Goal: Contribute content

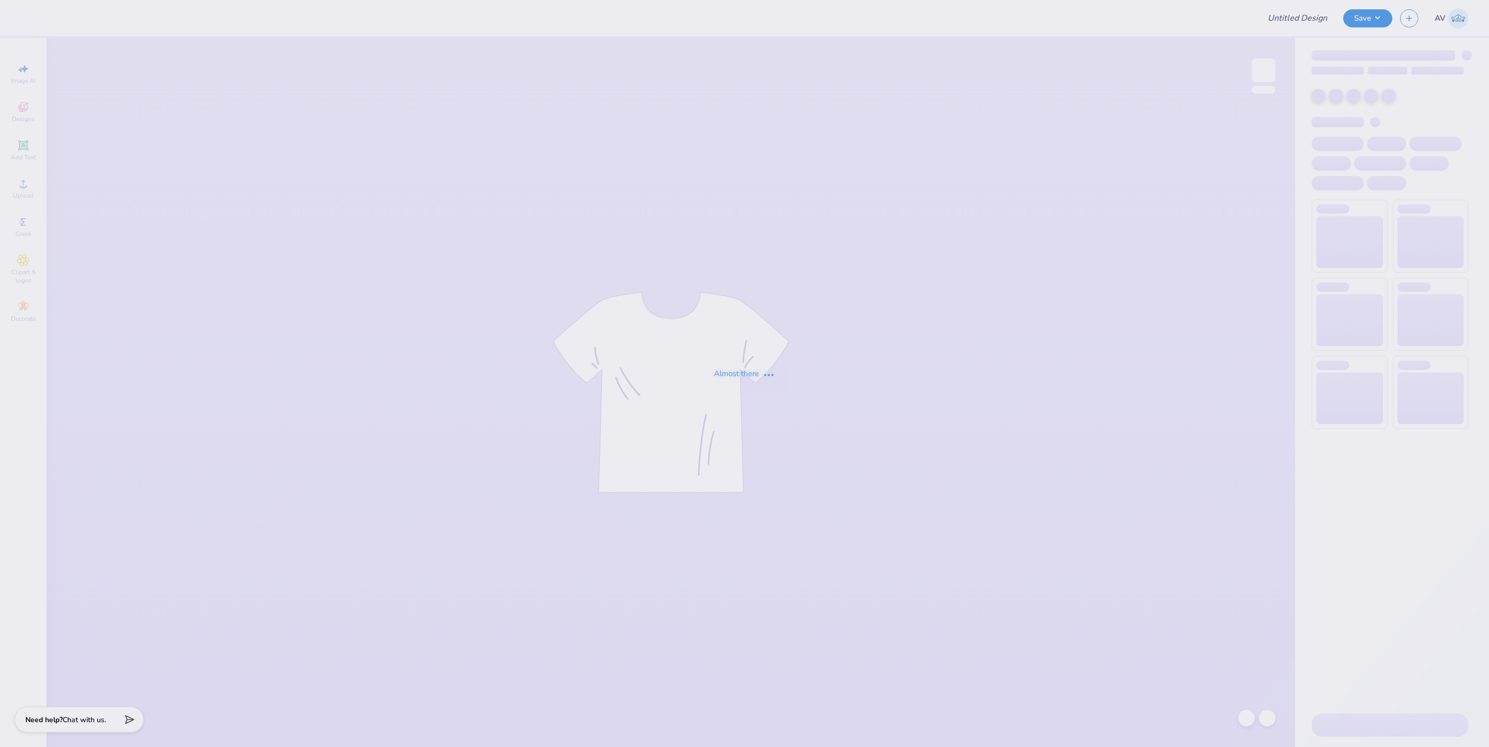
type input "Crewnecks for ULSD"
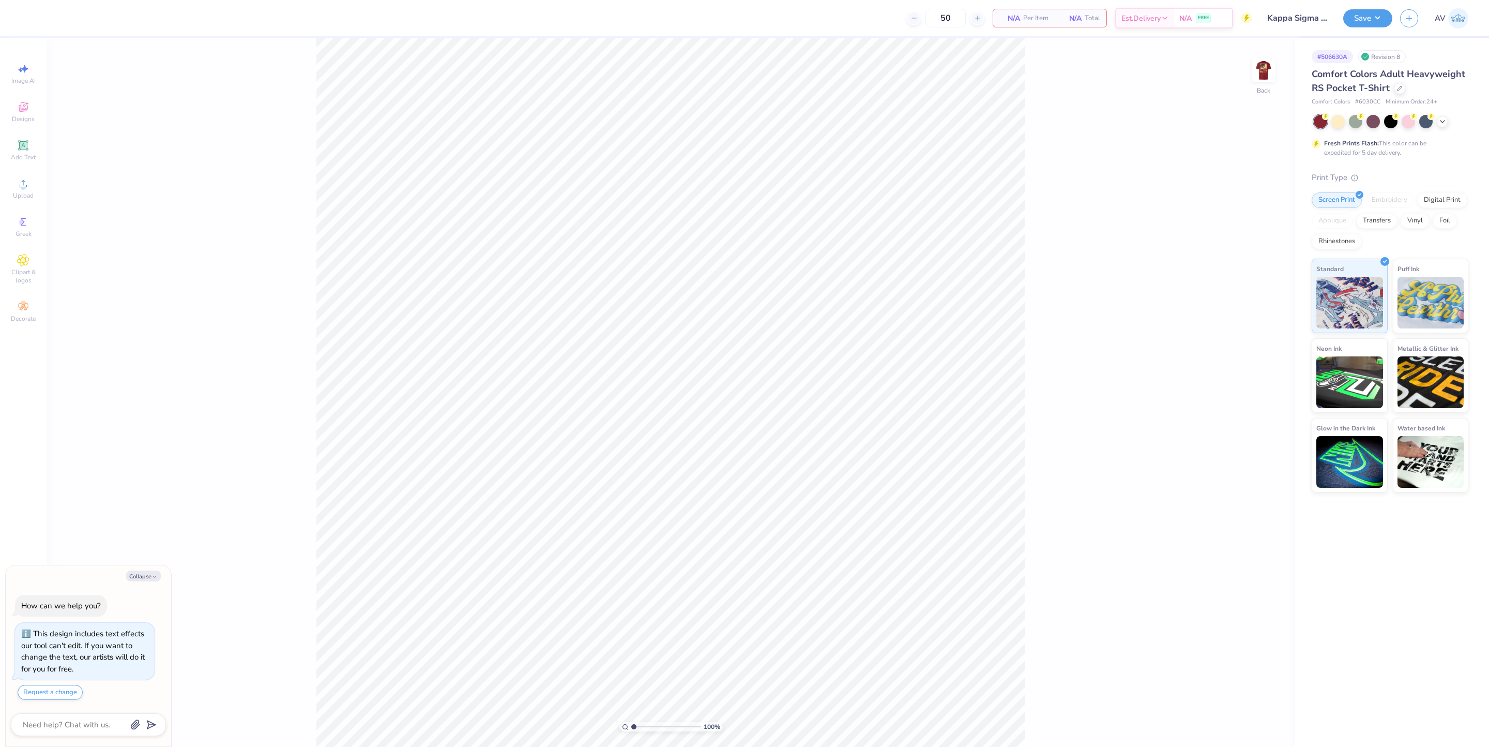
type textarea "x"
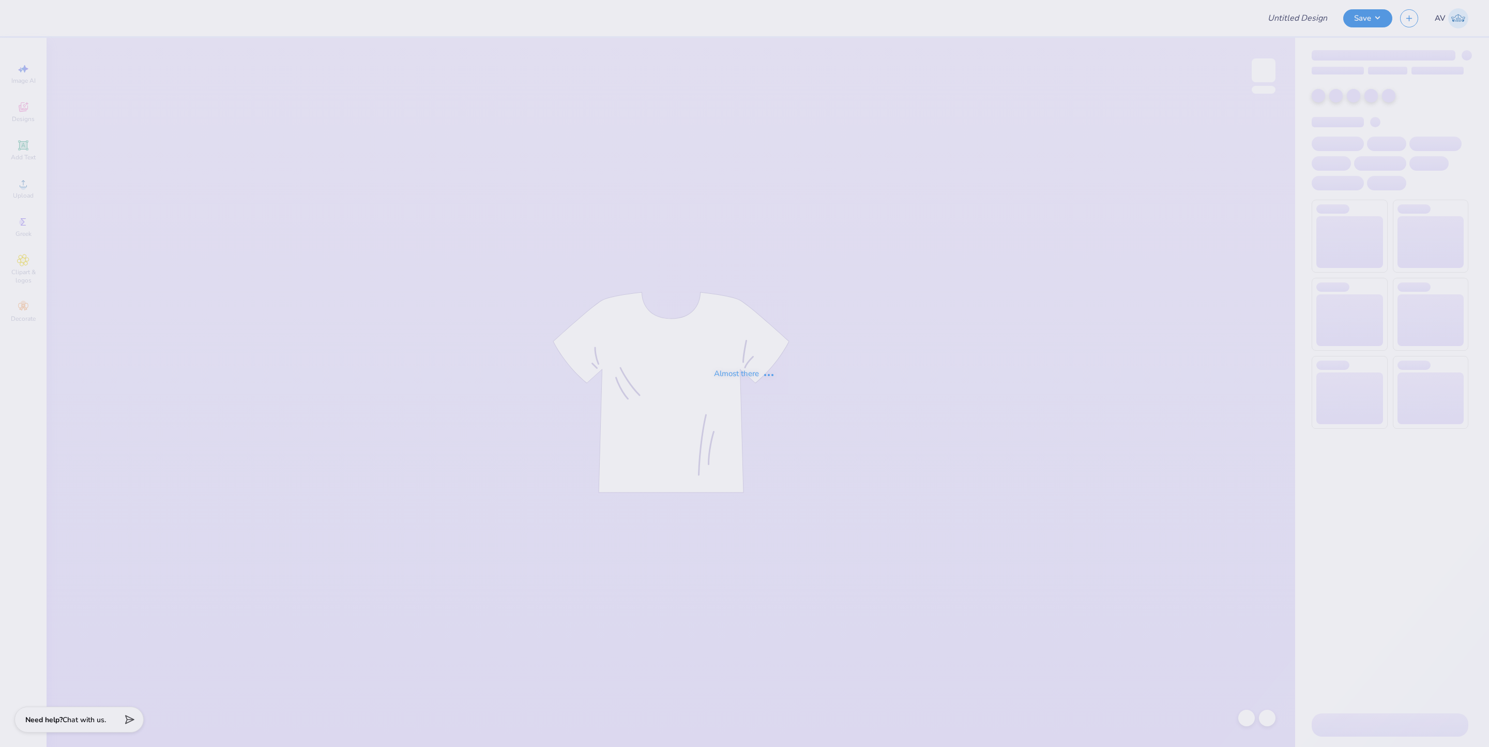
type input "APhi Fall 2025"
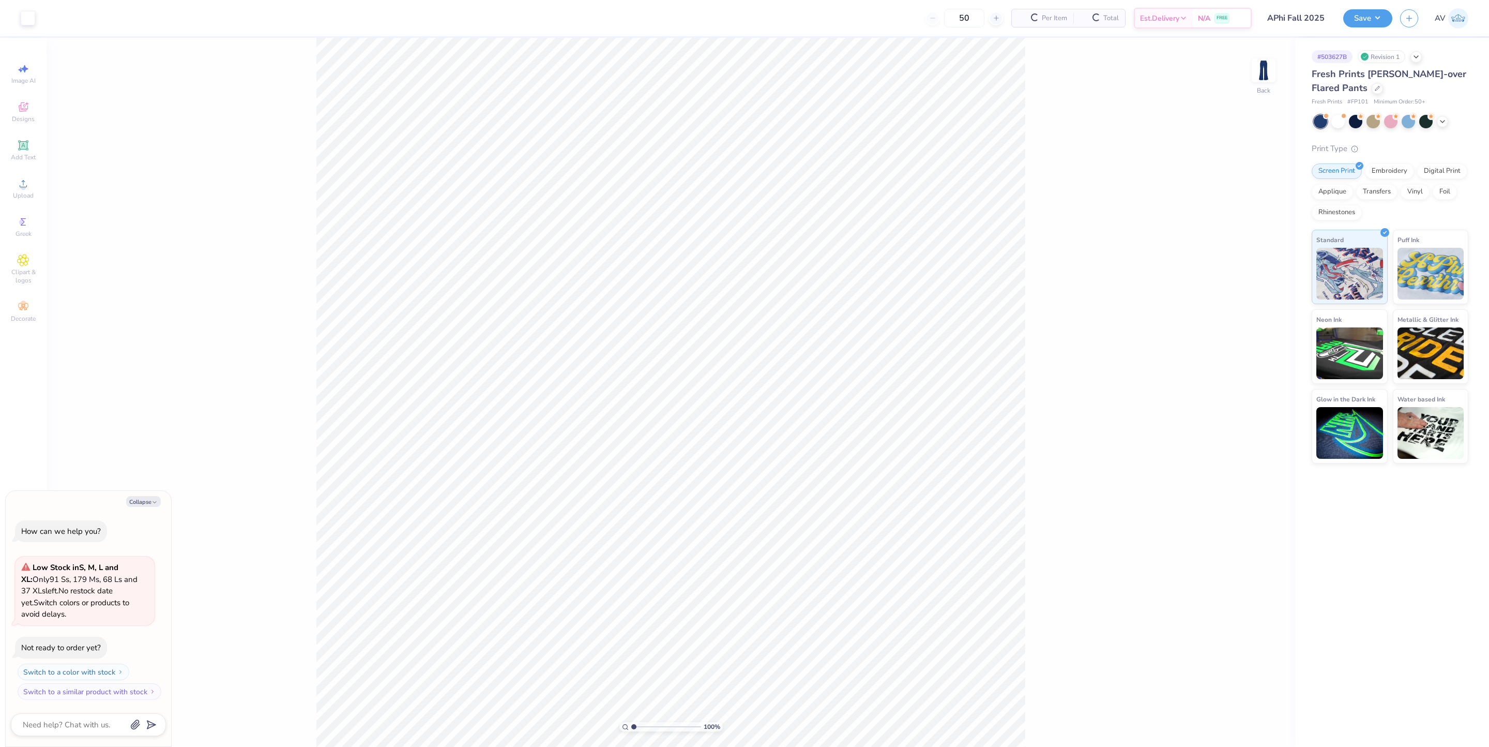
type textarea "x"
